Goal: Transaction & Acquisition: Book appointment/travel/reservation

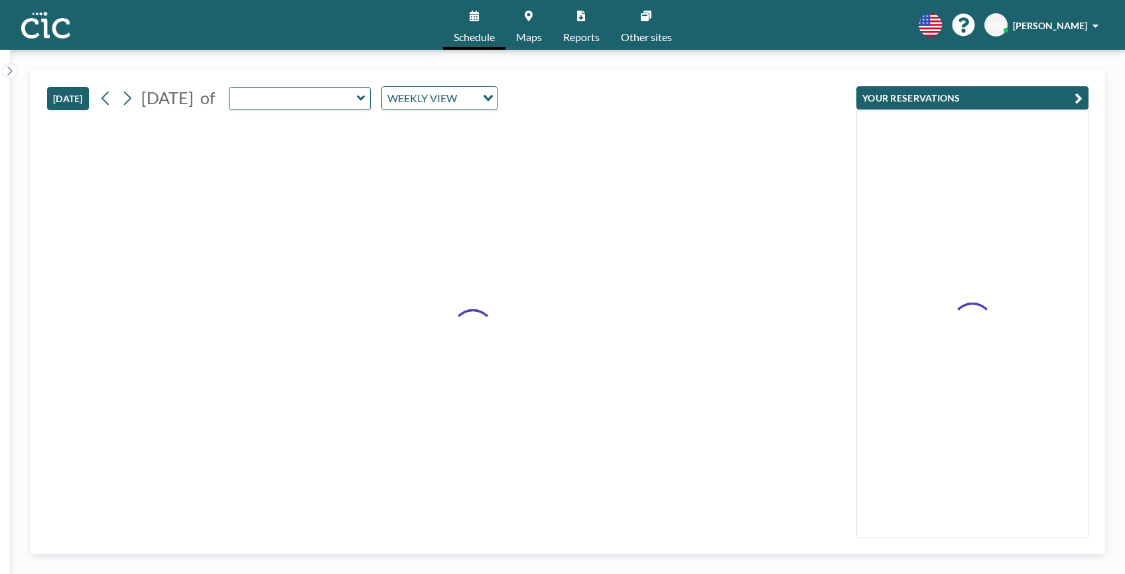
type input "Une"
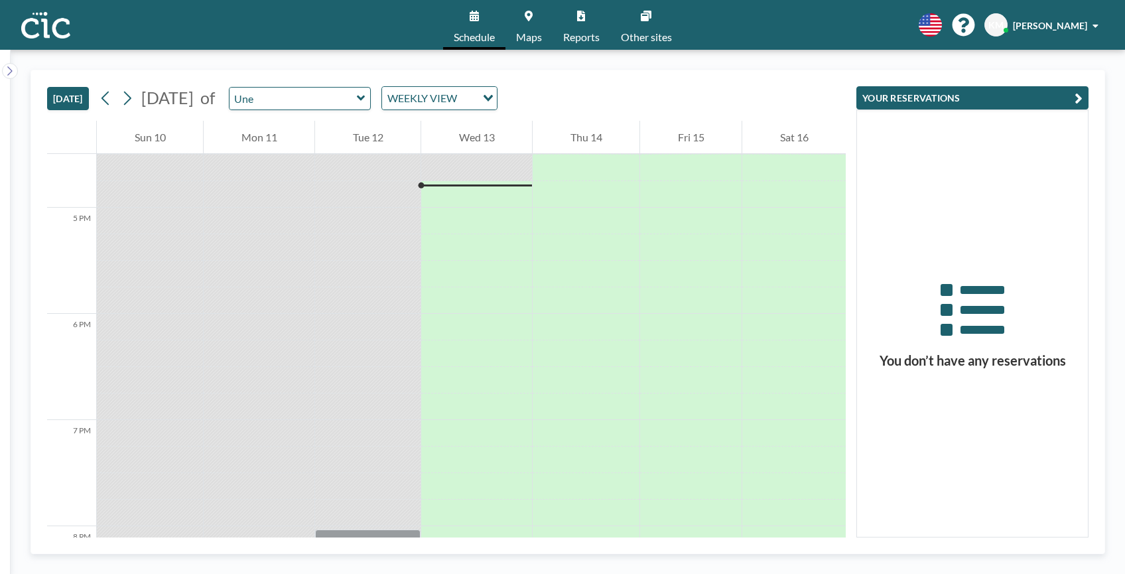
scroll to position [1751, 0]
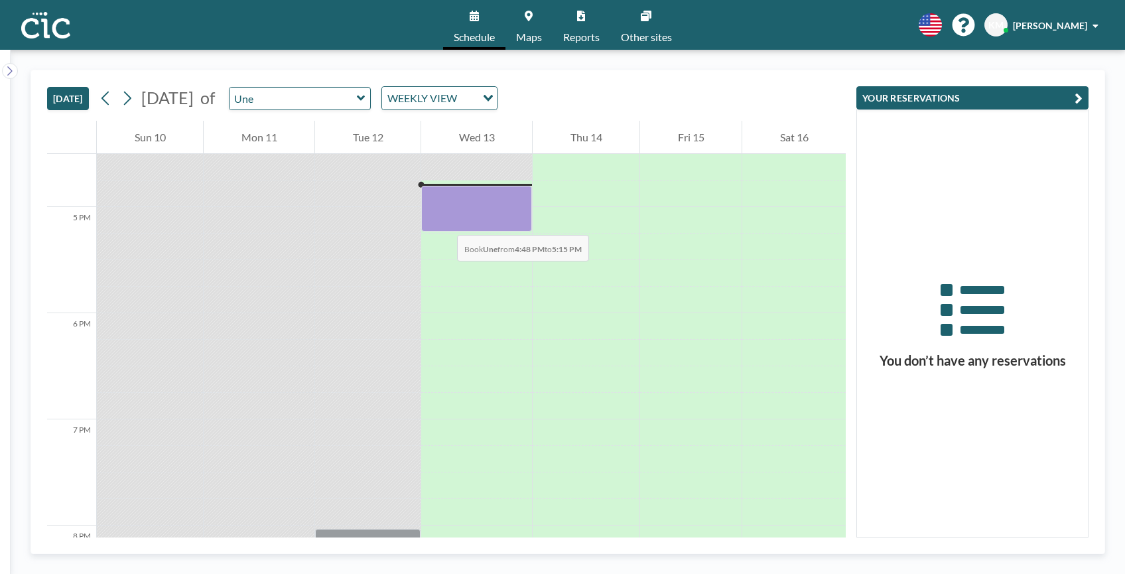
drag, startPoint x: 444, startPoint y: 190, endPoint x: 444, endPoint y: 223, distance: 32.5
click at [444, 223] on div at bounding box center [476, 209] width 111 height 46
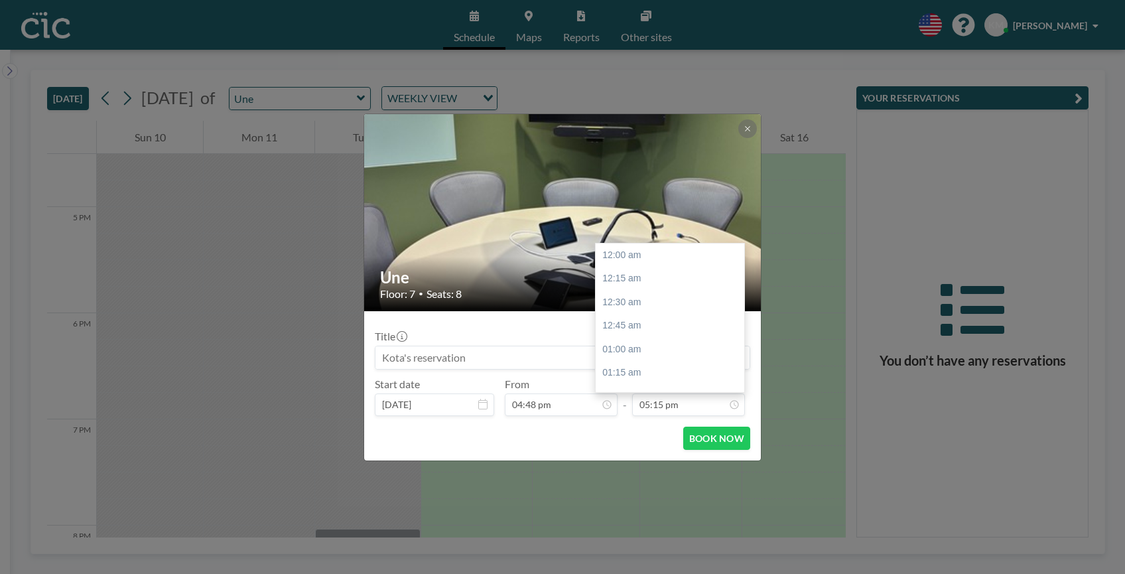
scroll to position [1629, 0]
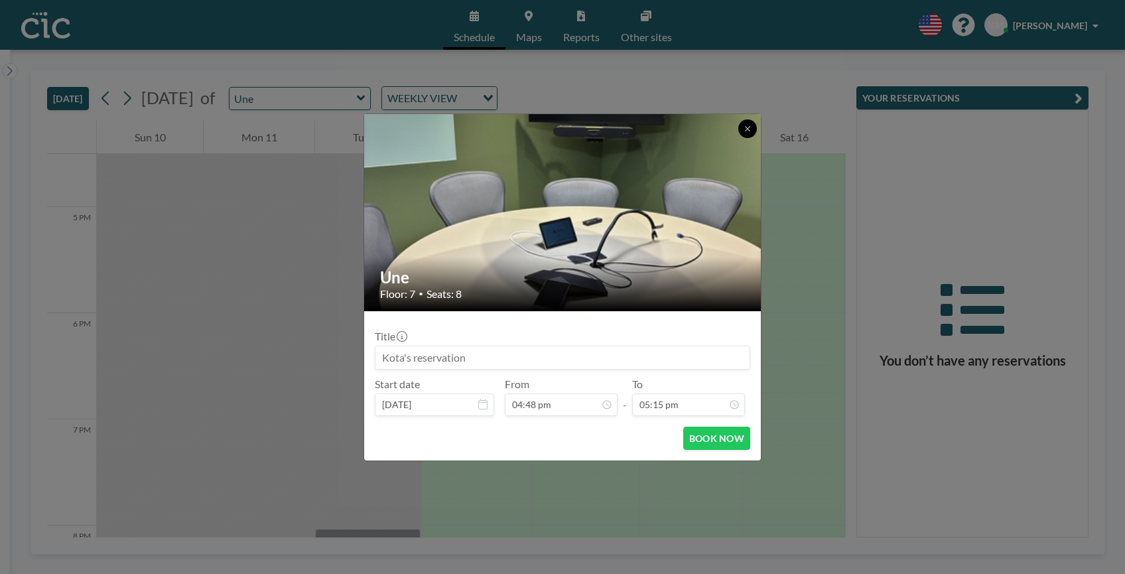
click at [754, 132] on button at bounding box center [747, 128] width 19 height 19
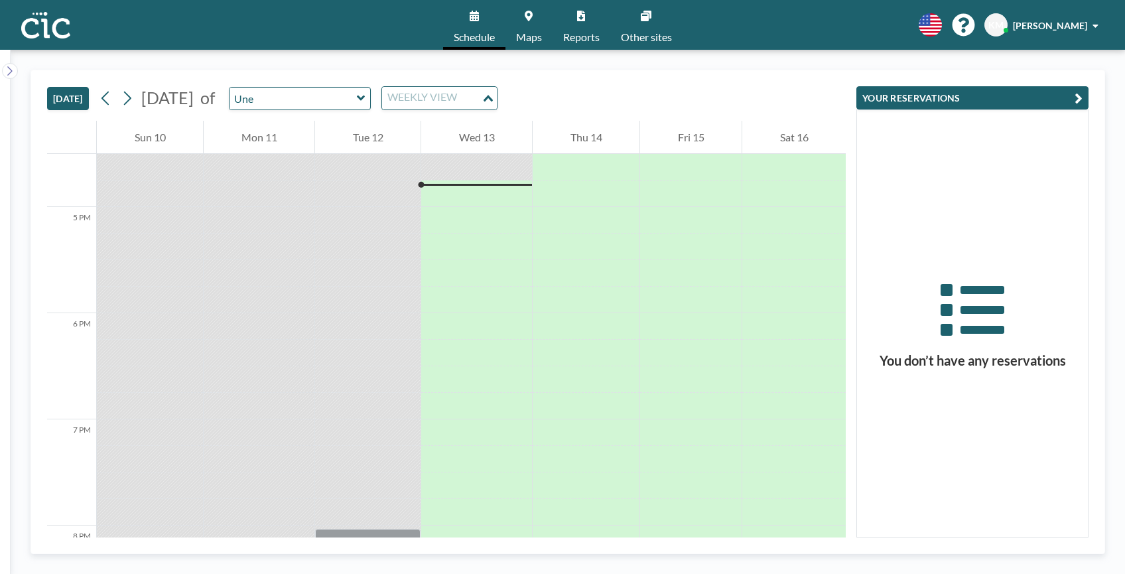
click at [482, 95] on div "WEEKLY VIEW" at bounding box center [431, 97] width 99 height 20
click at [584, 84] on div "[DATE] [DATE] of Une WEEKLY VIEW Loading..." at bounding box center [446, 95] width 799 height 50
click at [526, 27] on link "Maps" at bounding box center [528, 25] width 47 height 50
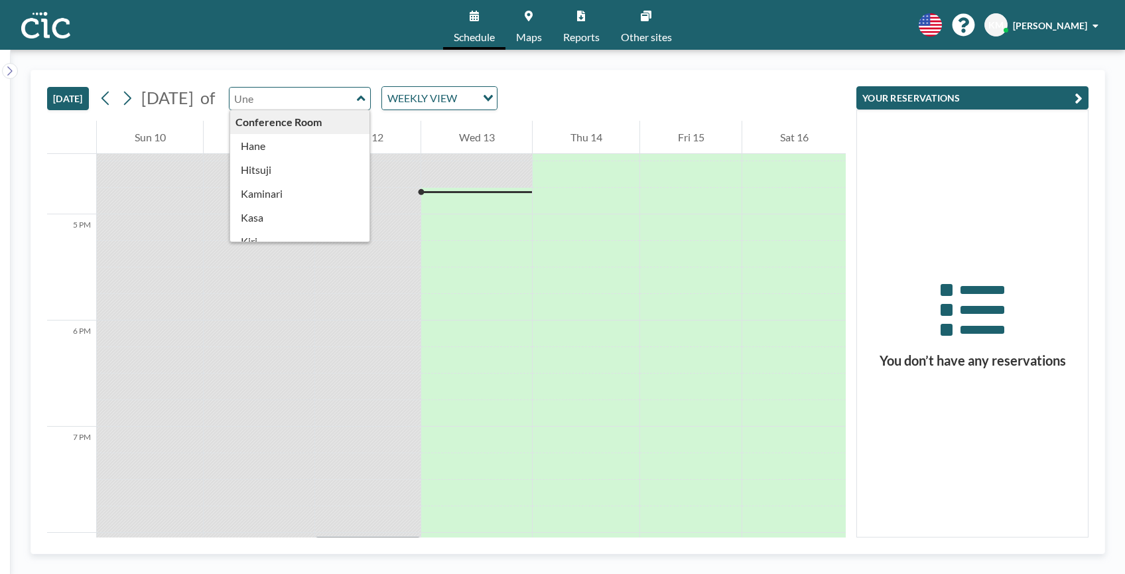
scroll to position [1751, 0]
click at [330, 95] on input "text" at bounding box center [293, 99] width 127 height 22
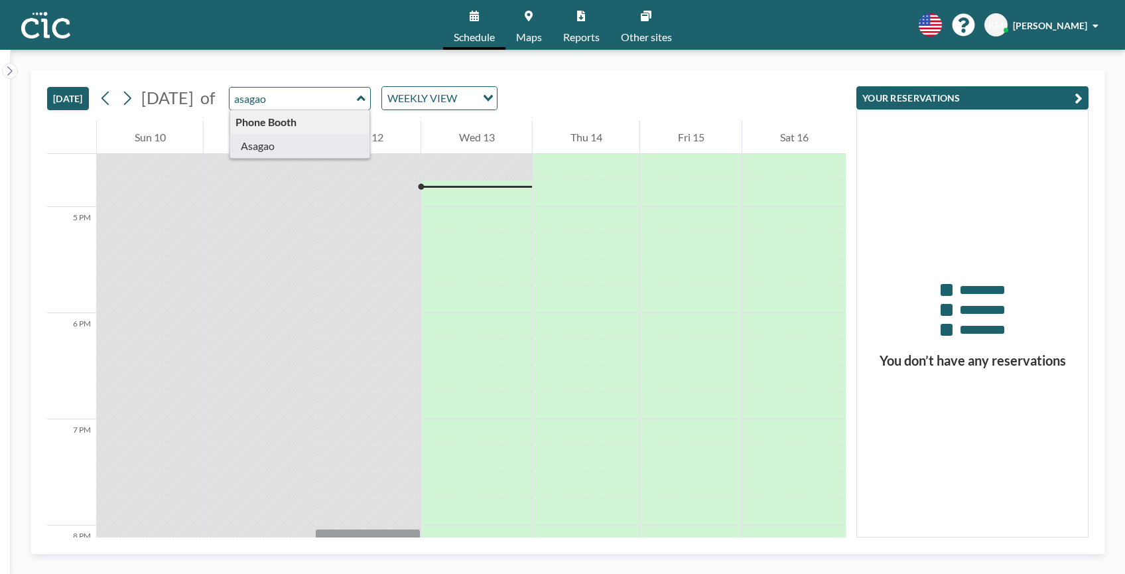
type input "Asagao"
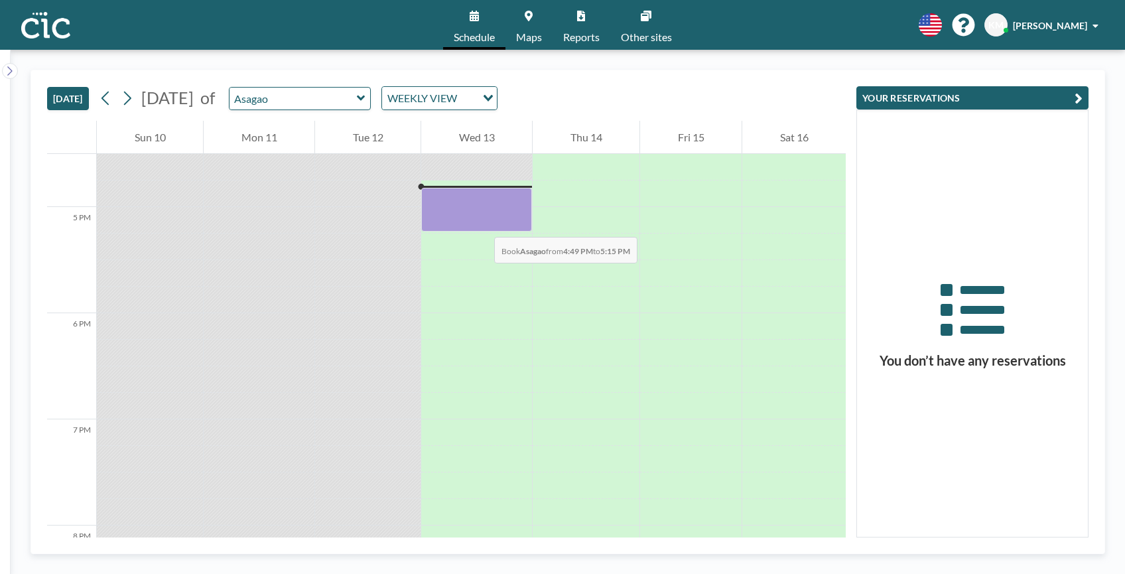
drag, startPoint x: 476, startPoint y: 198, endPoint x: 481, endPoint y: 224, distance: 26.4
click at [481, 224] on div at bounding box center [476, 210] width 111 height 44
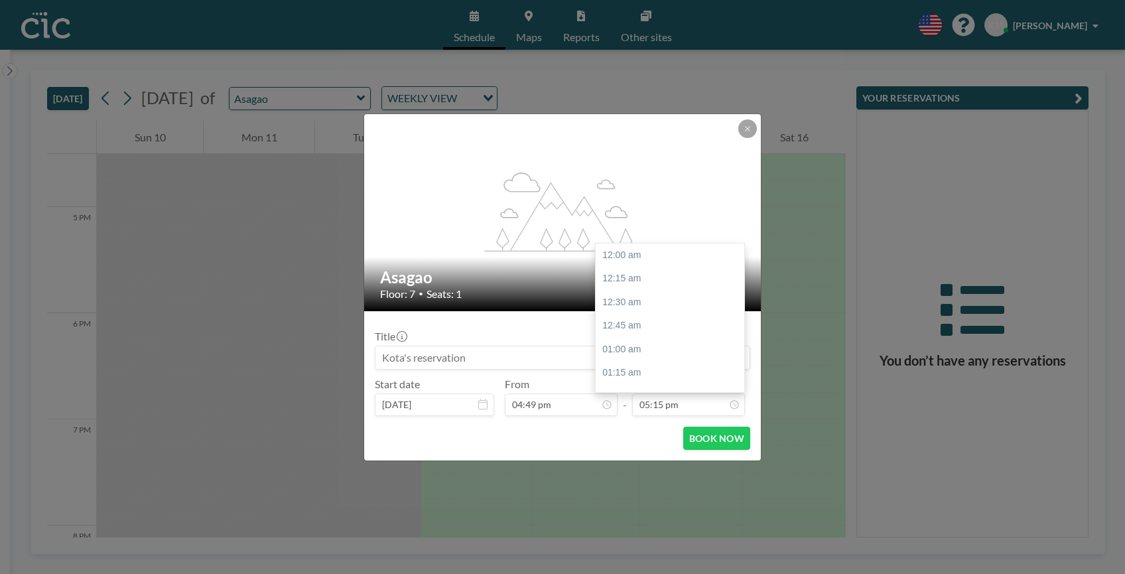
scroll to position [1629, 0]
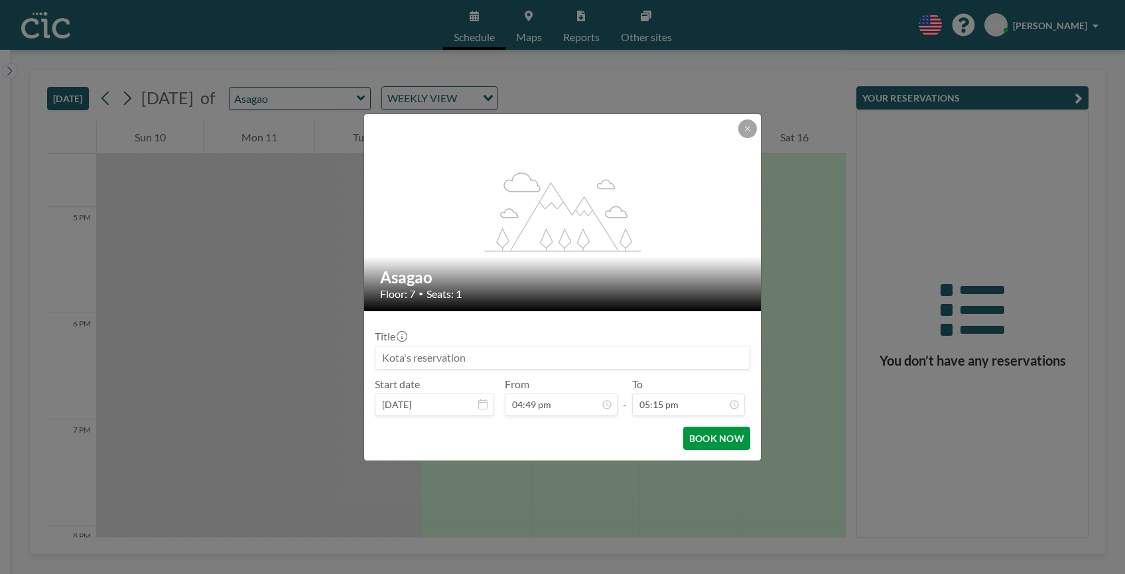
click at [700, 435] on button "BOOK NOW" at bounding box center [716, 438] width 67 height 23
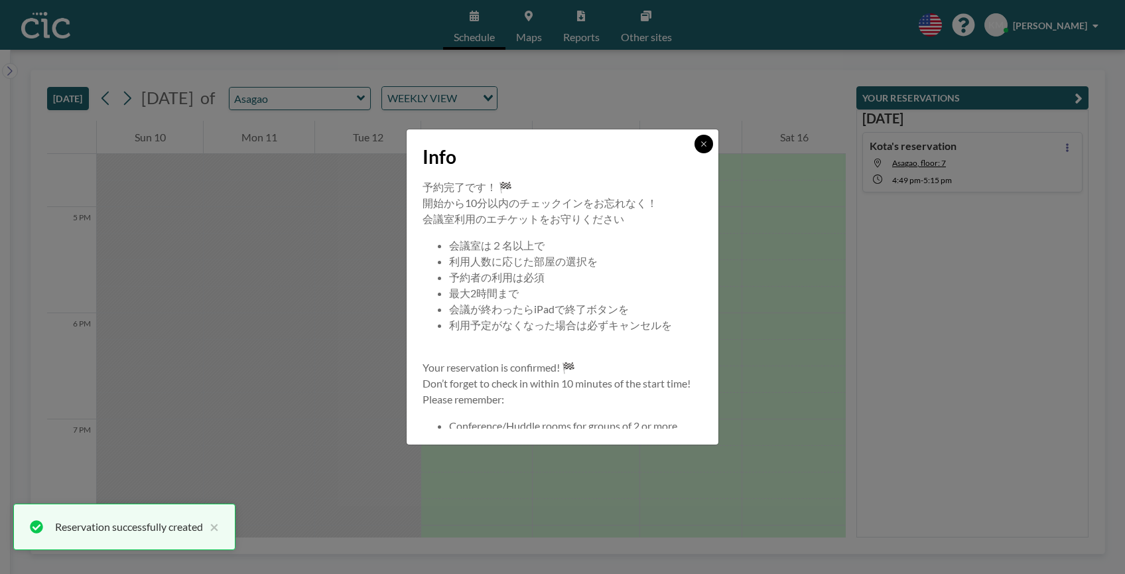
click at [709, 145] on button at bounding box center [704, 144] width 19 height 19
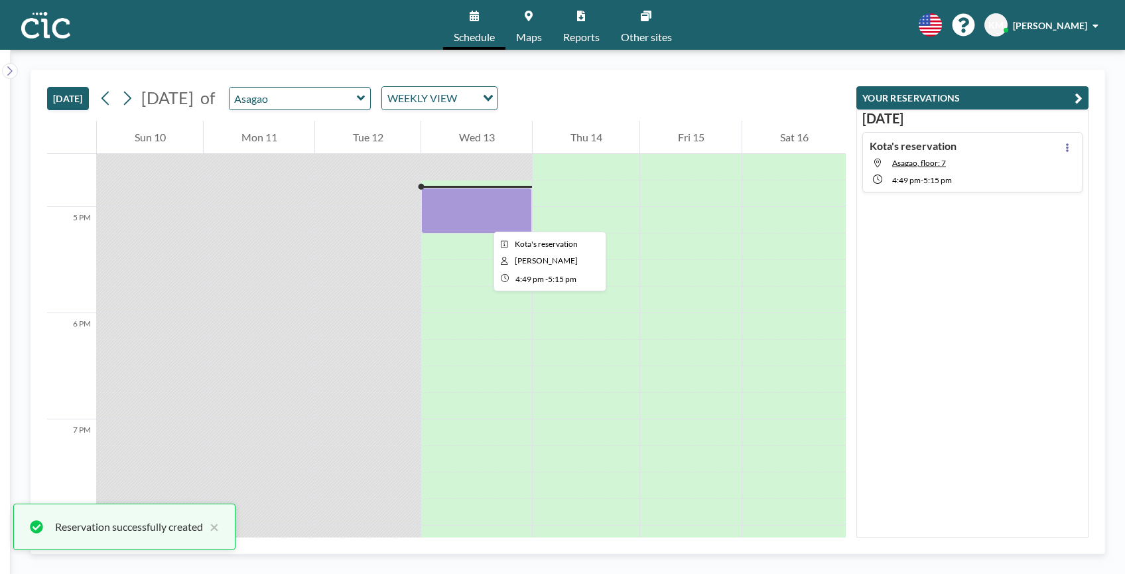
click at [483, 220] on div at bounding box center [476, 211] width 111 height 46
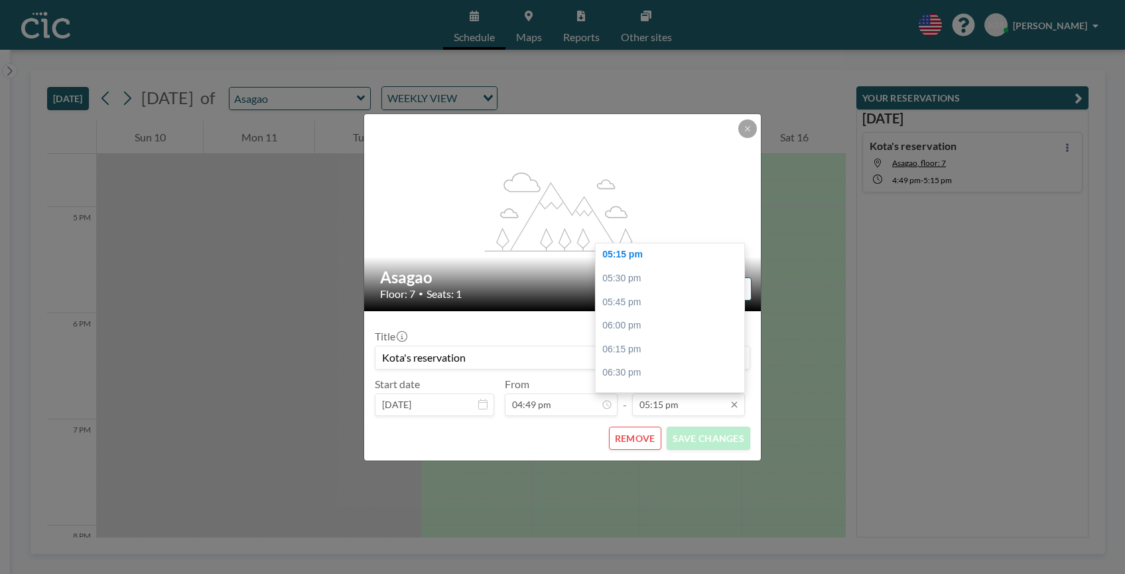
click at [680, 405] on input "05:15 pm" at bounding box center [688, 404] width 113 height 23
click at [620, 275] on div "05:30 pm" at bounding box center [670, 279] width 149 height 24
type input "05:30 pm"
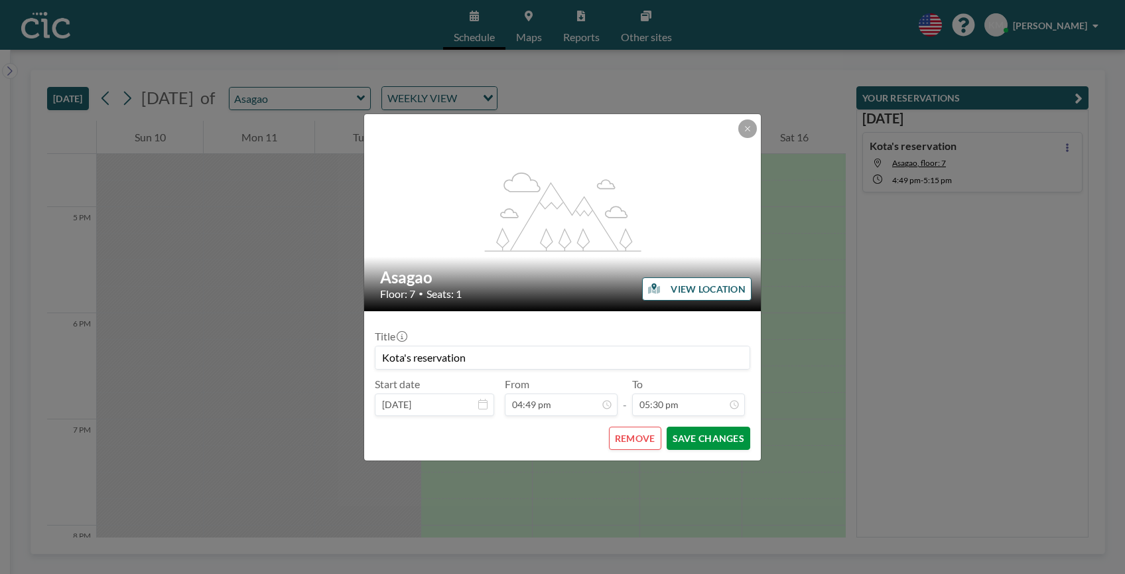
scroll to position [1653, 0]
click at [699, 440] on button "SAVE CHANGES" at bounding box center [709, 438] width 84 height 23
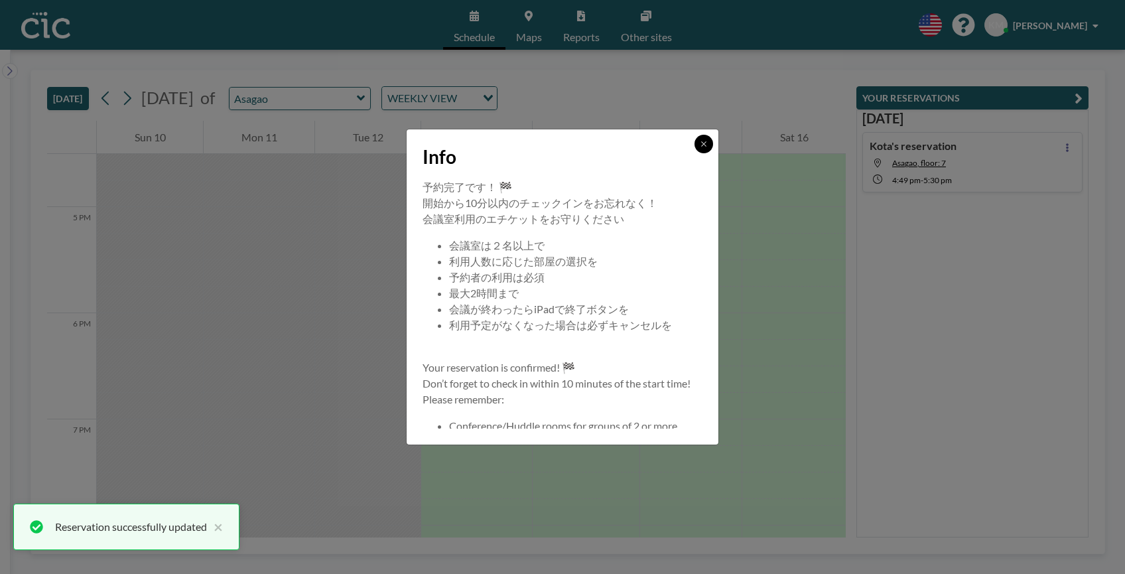
click at [704, 135] on button at bounding box center [704, 144] width 19 height 19
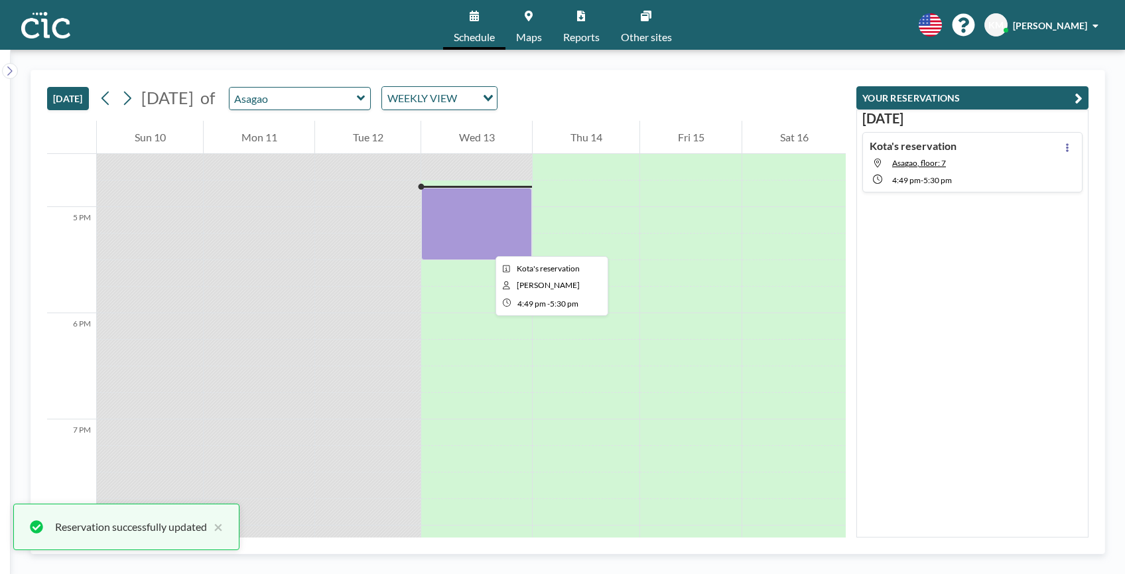
click at [485, 244] on div at bounding box center [476, 224] width 111 height 72
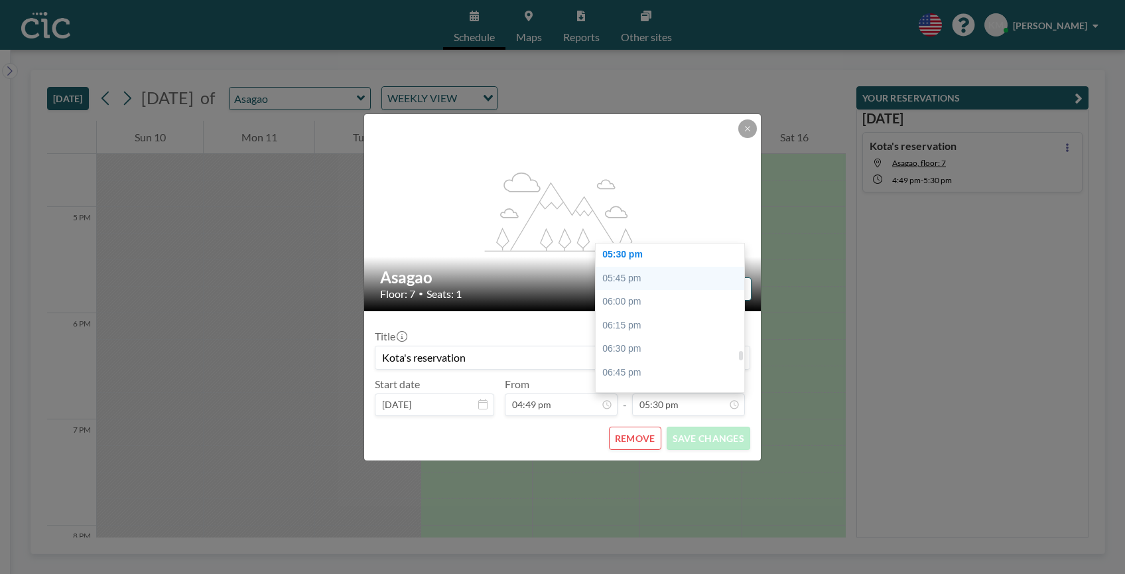
click at [631, 279] on div "05:45 pm" at bounding box center [670, 279] width 149 height 24
type input "05:45 pm"
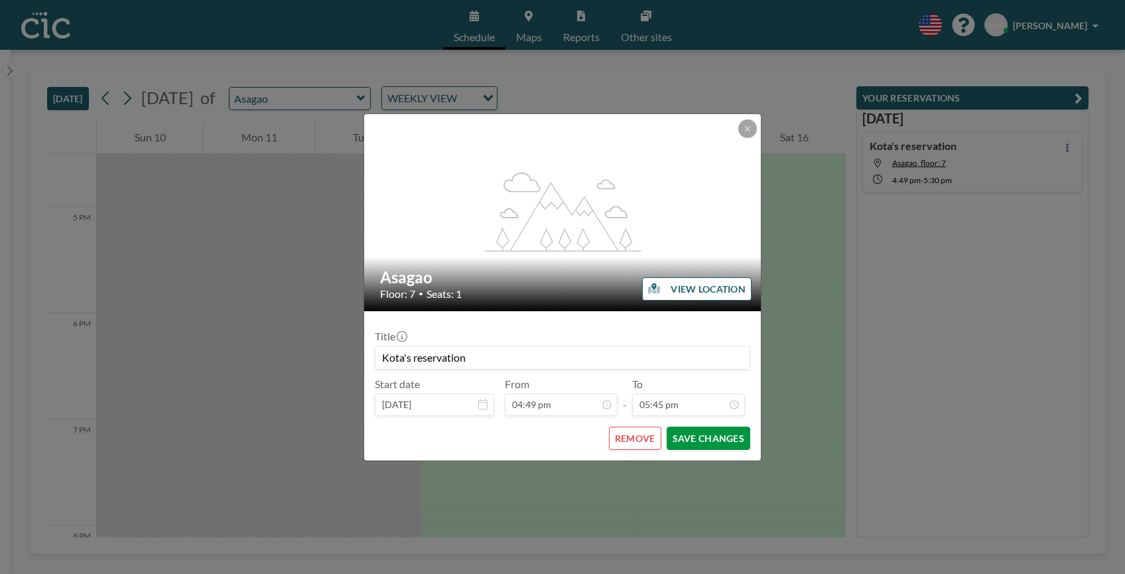
click at [694, 438] on button "SAVE CHANGES" at bounding box center [709, 438] width 84 height 23
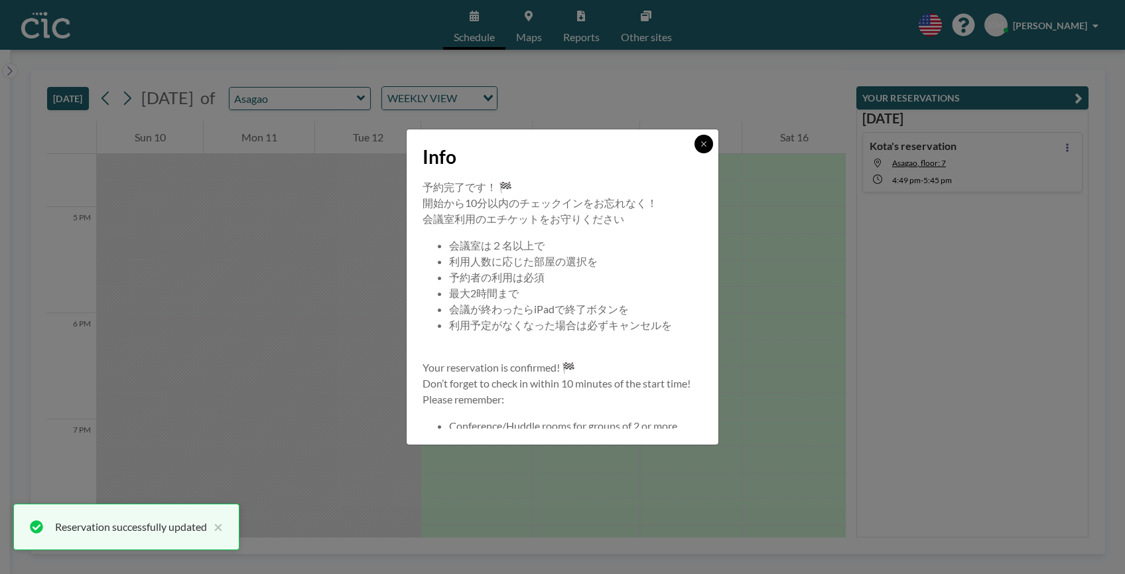
click at [700, 145] on icon at bounding box center [704, 144] width 8 height 8
